Goal: Check status: Check status

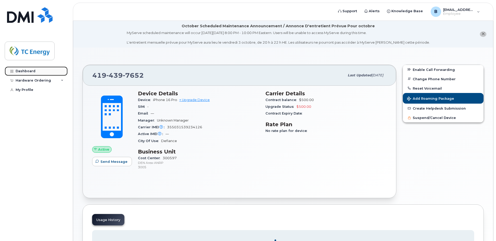
click at [24, 71] on div "Dashboard" at bounding box center [26, 71] width 20 height 4
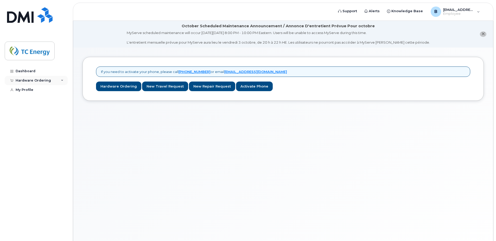
click at [56, 83] on div "Hardware Ordering" at bounding box center [36, 80] width 63 height 9
click at [26, 88] on div "My Orders" at bounding box center [27, 90] width 19 height 5
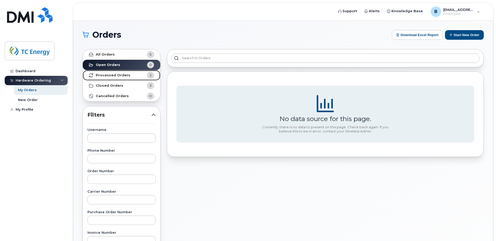
click at [109, 76] on strong "Processed Orders" at bounding box center [113, 75] width 35 height 4
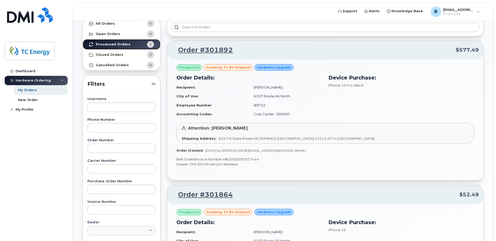
scroll to position [11, 0]
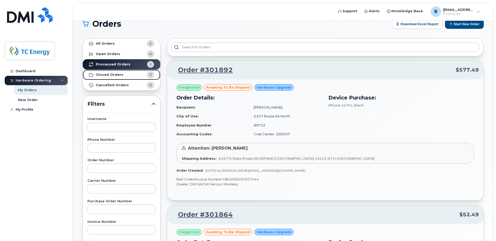
click at [106, 73] on strong "Closed Orders" at bounding box center [110, 75] width 28 height 4
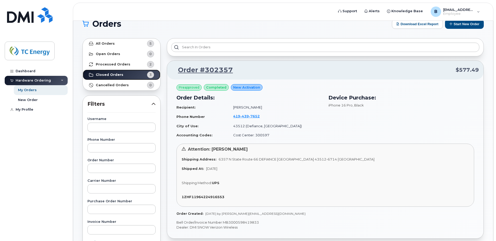
scroll to position [37, 0]
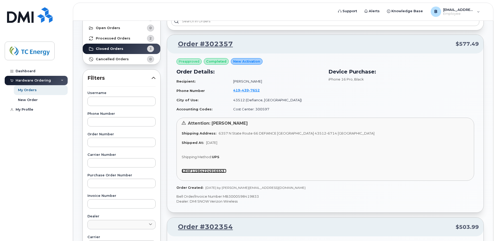
click at [211, 171] on strong "1ZHF11964224916553" at bounding box center [203, 171] width 43 height 4
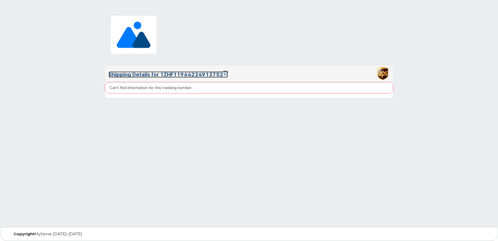
click at [161, 75] on link "Shipping Details for 1ZHF11964224913752" at bounding box center [168, 75] width 119 height 6
